Goal: Task Accomplishment & Management: Complete application form

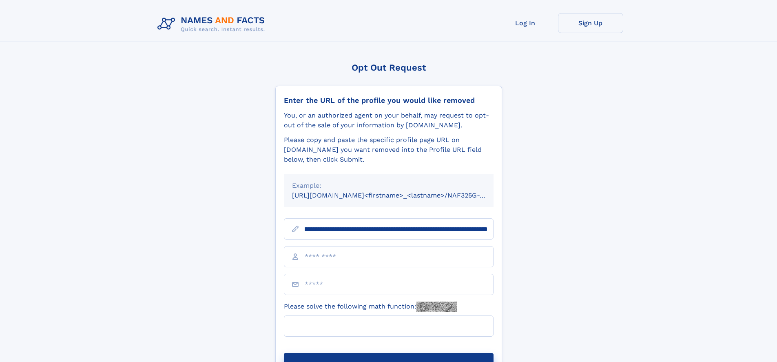
scroll to position [0, 91]
type input "**********"
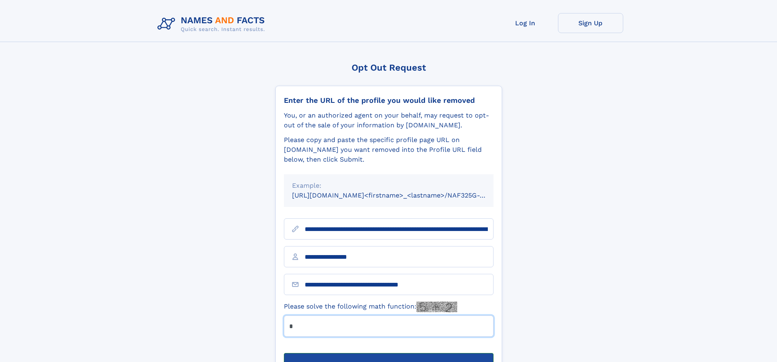
type input "*"
click at [388, 353] on button "Submit Opt Out Request" at bounding box center [389, 366] width 210 height 26
